Goal: Information Seeking & Learning: Learn about a topic

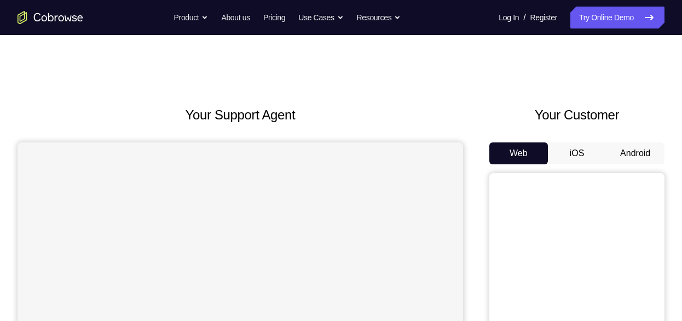
click at [646, 151] on button "Android" at bounding box center [635, 153] width 59 height 22
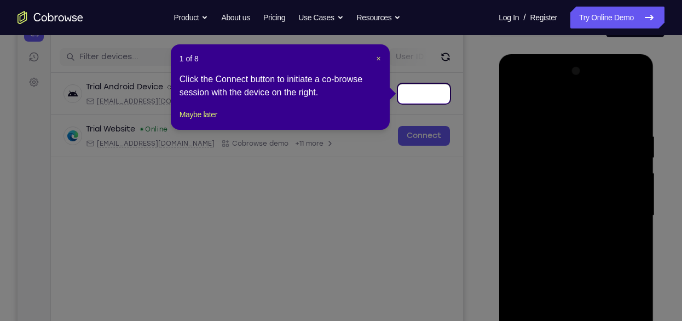
scroll to position [126, 0]
click at [201, 121] on button "Maybe later" at bounding box center [199, 114] width 38 height 13
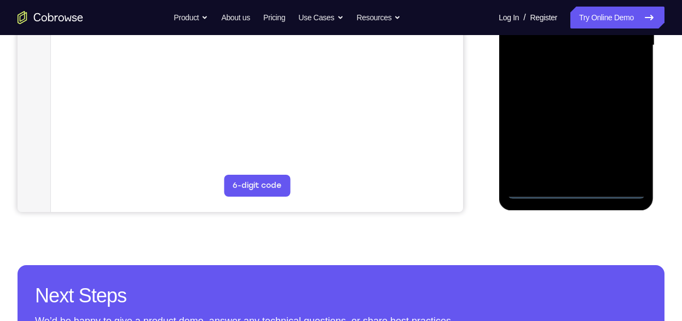
scroll to position [298, 0]
click at [581, 189] on div at bounding box center [576, 45] width 138 height 306
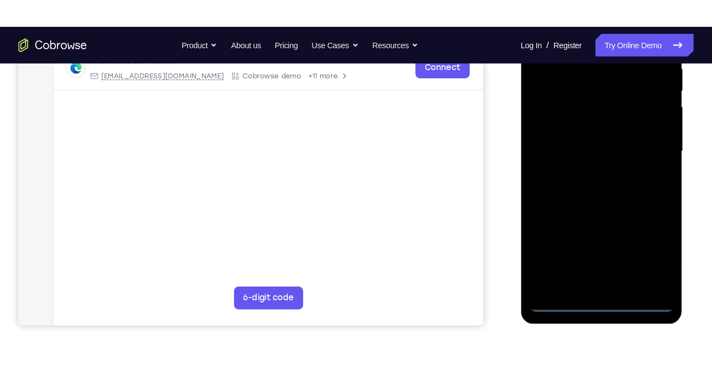
scroll to position [223, 0]
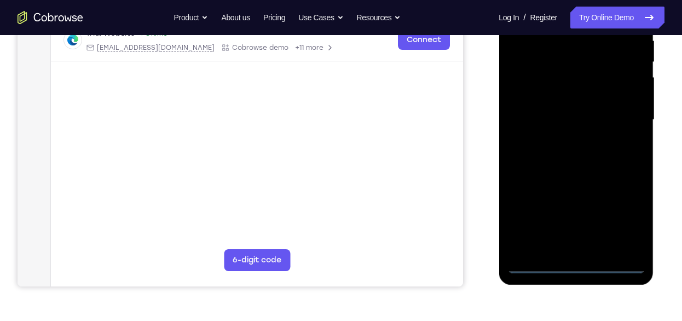
click at [623, 218] on div at bounding box center [576, 120] width 138 height 306
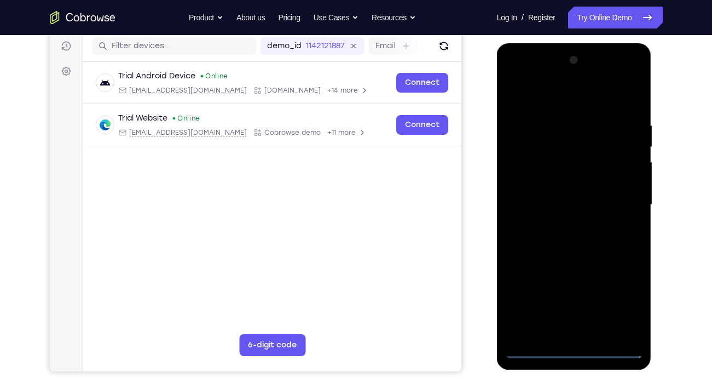
scroll to position [135, 0]
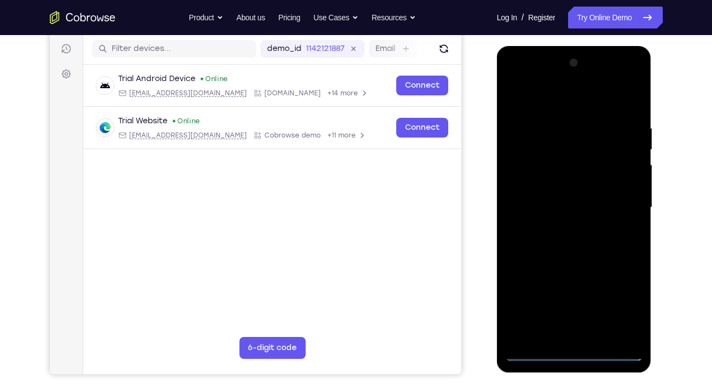
click at [588, 107] on div at bounding box center [574, 207] width 138 height 306
click at [626, 199] on div at bounding box center [574, 207] width 138 height 306
click at [564, 225] on div at bounding box center [574, 207] width 138 height 306
click at [563, 194] on div at bounding box center [574, 207] width 138 height 306
click at [580, 189] on div at bounding box center [574, 207] width 138 height 306
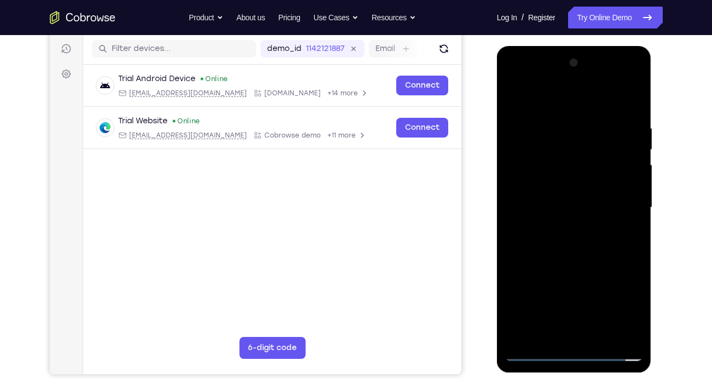
click at [577, 209] on div at bounding box center [574, 207] width 138 height 306
click at [594, 241] on div at bounding box center [574, 207] width 138 height 306
click at [635, 116] on div at bounding box center [574, 207] width 138 height 306
click at [605, 320] on div at bounding box center [574, 207] width 138 height 306
click at [593, 265] on div at bounding box center [574, 207] width 138 height 306
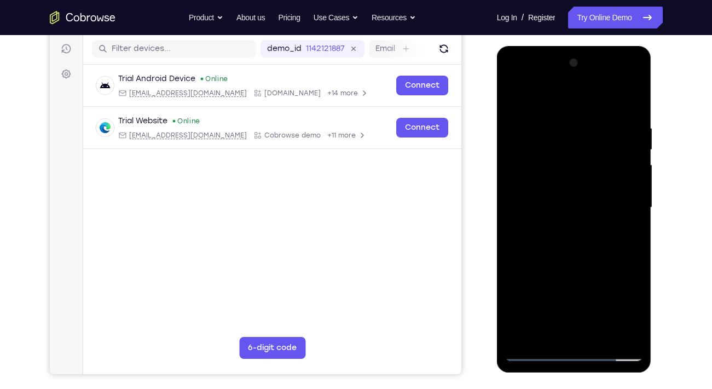
click at [539, 320] on div at bounding box center [574, 207] width 138 height 306
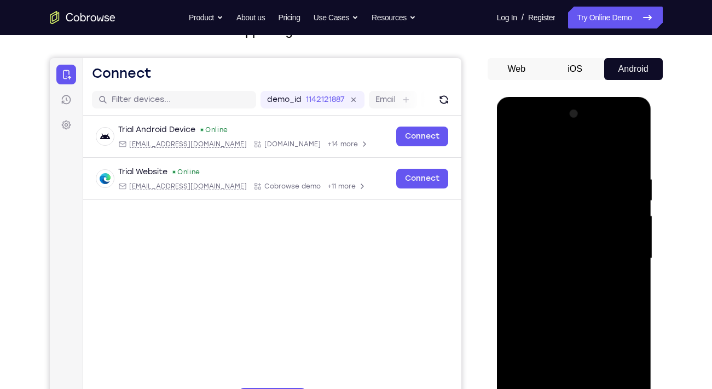
scroll to position [83, 0]
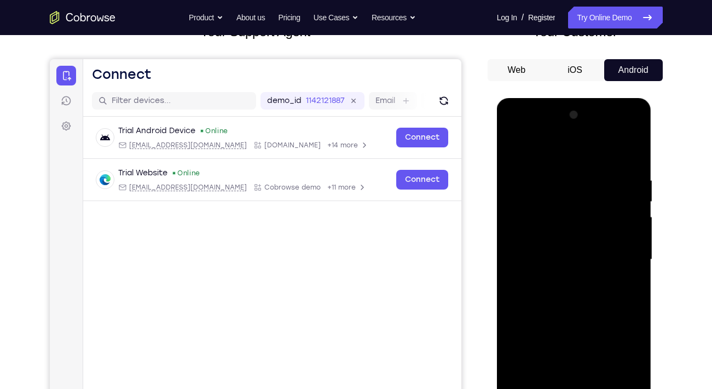
click at [566, 176] on div at bounding box center [574, 259] width 138 height 306
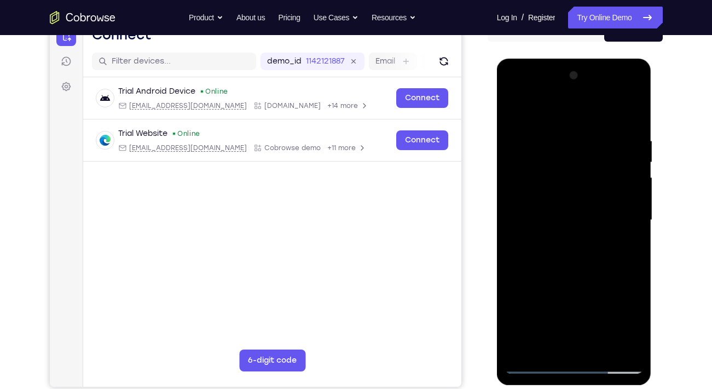
scroll to position [126, 0]
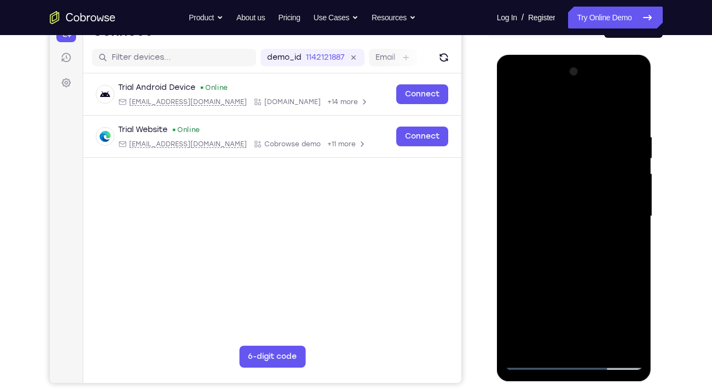
click at [627, 208] on div at bounding box center [574, 216] width 138 height 306
click at [627, 107] on div at bounding box center [574, 216] width 138 height 306
click at [618, 320] on div at bounding box center [574, 216] width 138 height 306
click at [516, 105] on div at bounding box center [574, 216] width 138 height 306
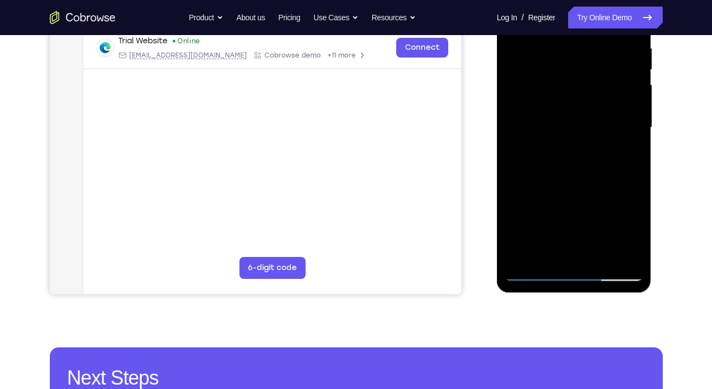
scroll to position [216, 0]
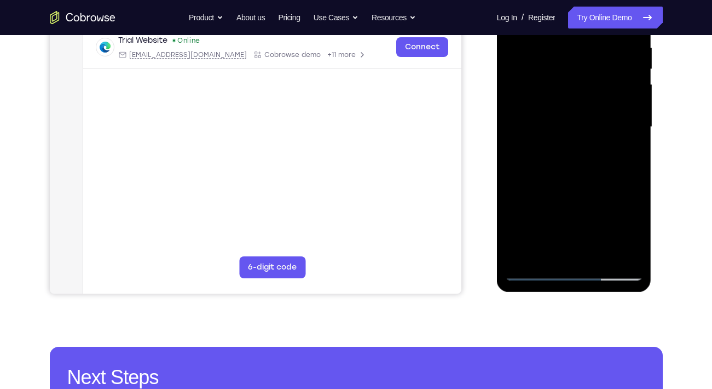
drag, startPoint x: 589, startPoint y: 239, endPoint x: 597, endPoint y: -32, distance: 271.0
click at [597, 0] on div at bounding box center [574, 129] width 155 height 326
click at [528, 227] on div at bounding box center [574, 127] width 138 height 306
click at [563, 153] on div at bounding box center [574, 127] width 138 height 306
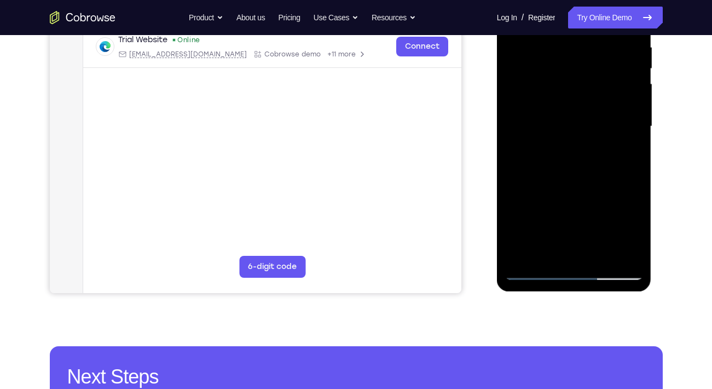
scroll to position [217, 0]
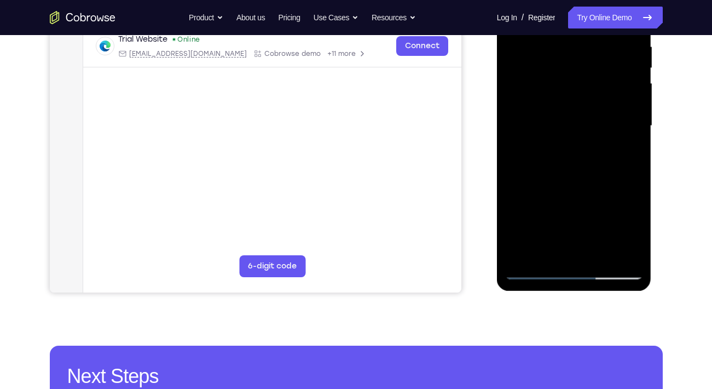
click at [586, 172] on div at bounding box center [574, 126] width 138 height 306
